Goal: Entertainment & Leisure: Consume media (video, audio)

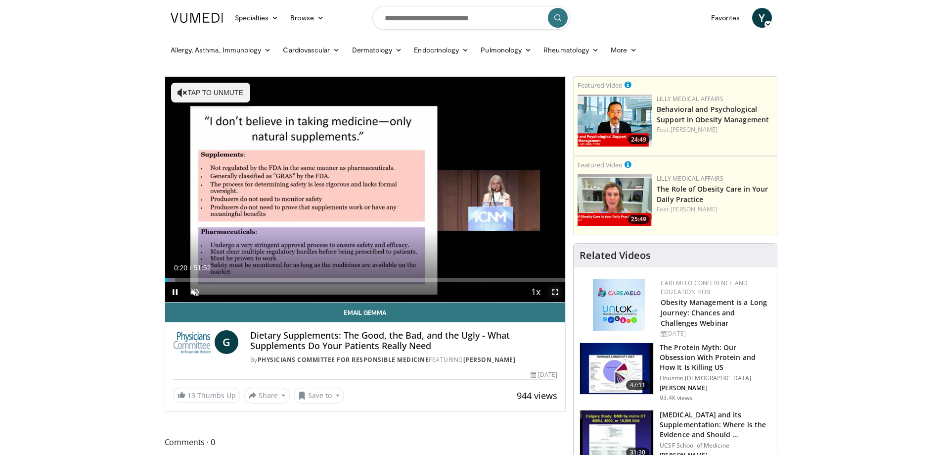
click at [556, 291] on span "Video Player" at bounding box center [556, 292] width 20 height 20
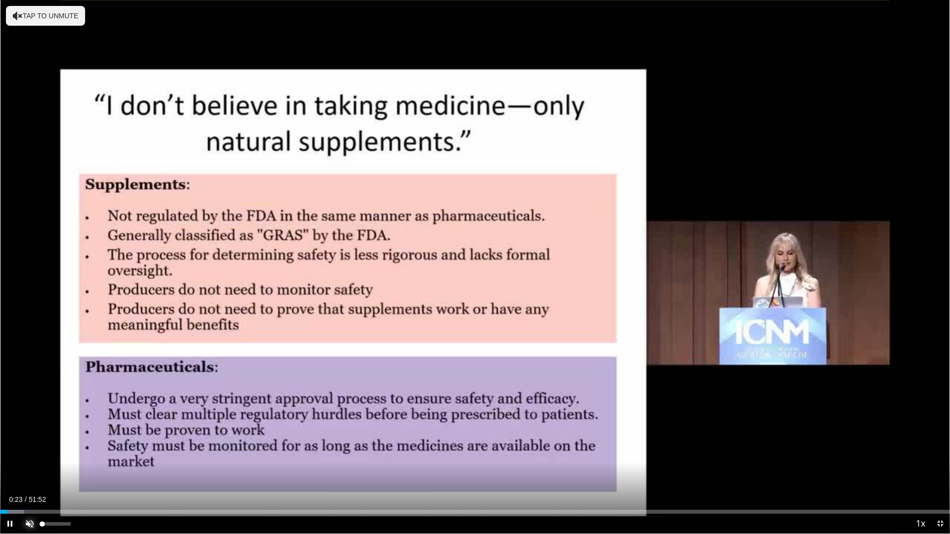
click at [30, 454] on span "Video Player" at bounding box center [30, 524] width 20 height 20
click at [940, 454] on span "Video Player" at bounding box center [940, 524] width 20 height 20
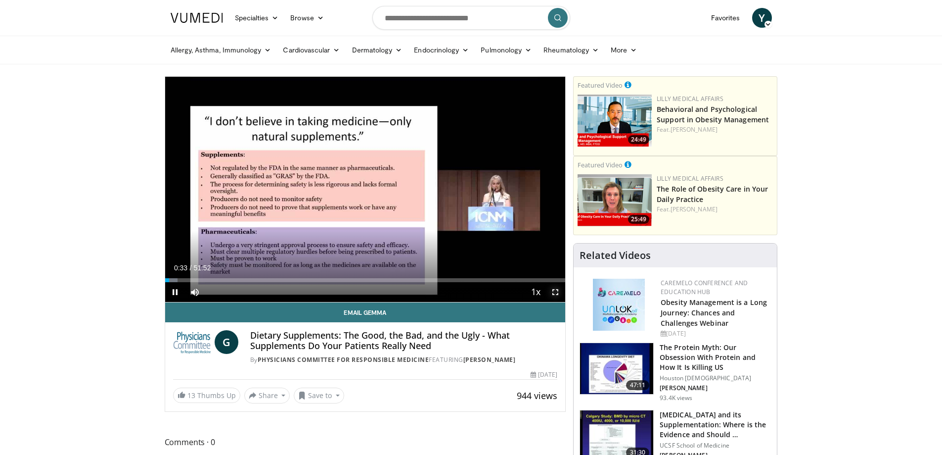
click at [554, 293] on span "Video Player" at bounding box center [556, 292] width 20 height 20
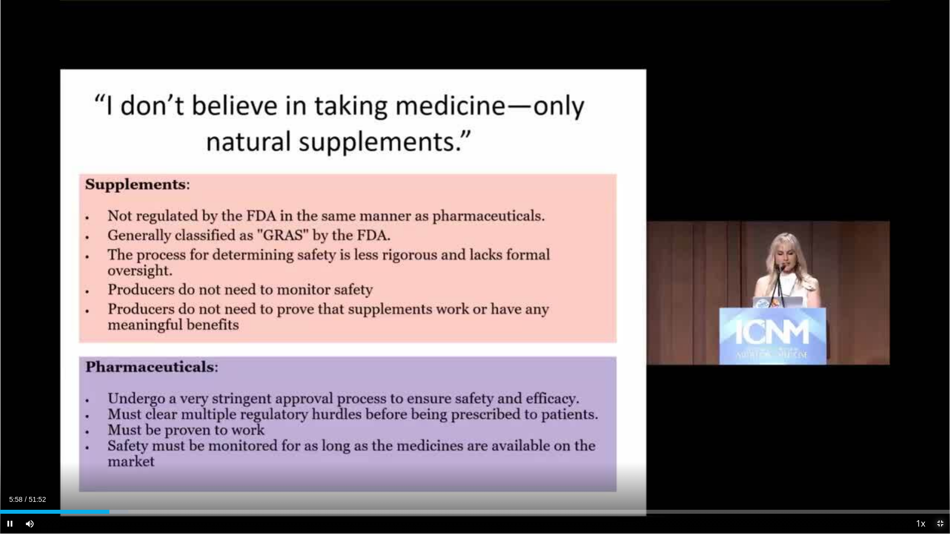
click at [940, 454] on span "Video Player" at bounding box center [940, 524] width 20 height 20
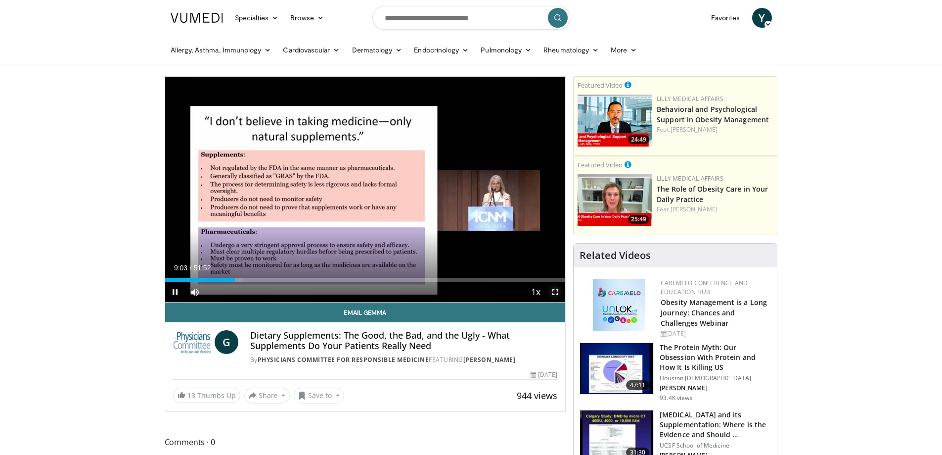
click at [556, 294] on span "Video Player" at bounding box center [556, 292] width 20 height 20
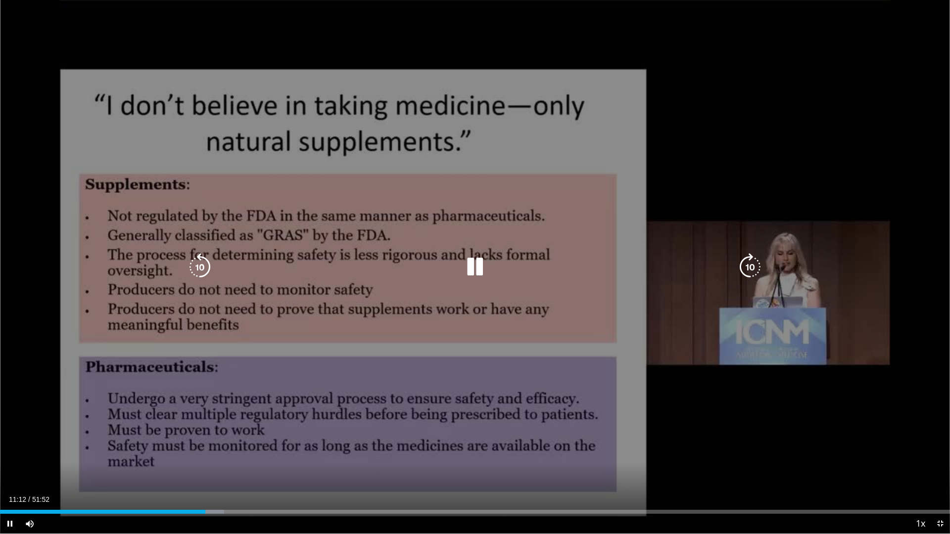
click at [475, 263] on icon "Video Player" at bounding box center [475, 267] width 28 height 28
click at [468, 266] on icon "Video Player" at bounding box center [475, 267] width 28 height 28
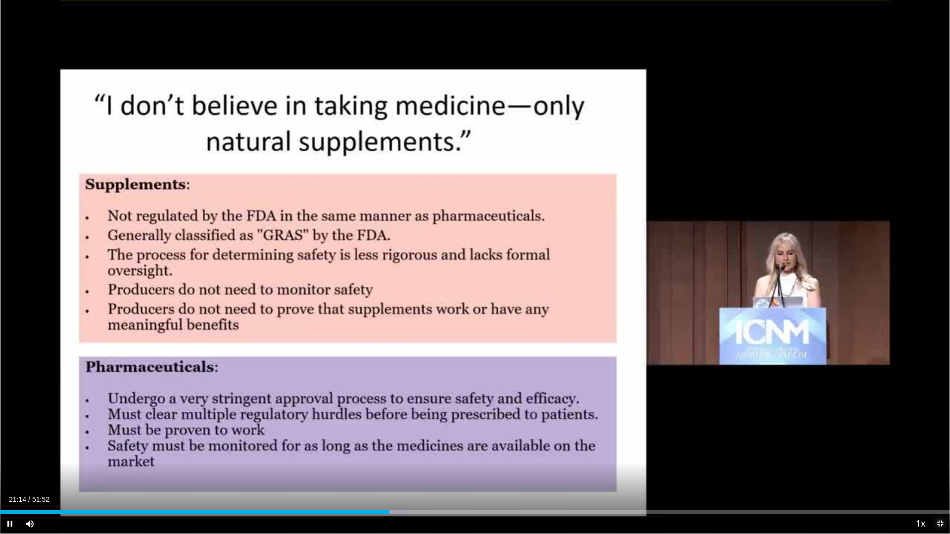
click at [941, 454] on span "Video Player" at bounding box center [940, 524] width 20 height 20
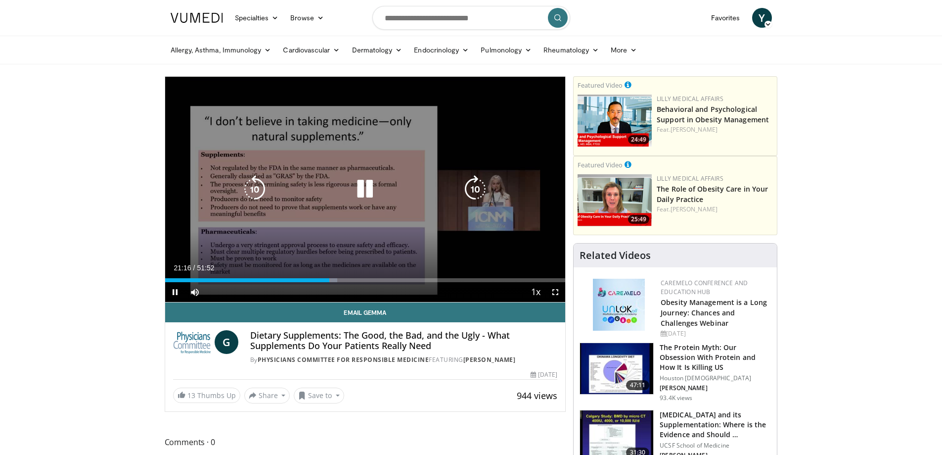
click at [366, 189] on icon "Video Player" at bounding box center [365, 189] width 28 height 28
